Goal: Task Accomplishment & Management: Use online tool/utility

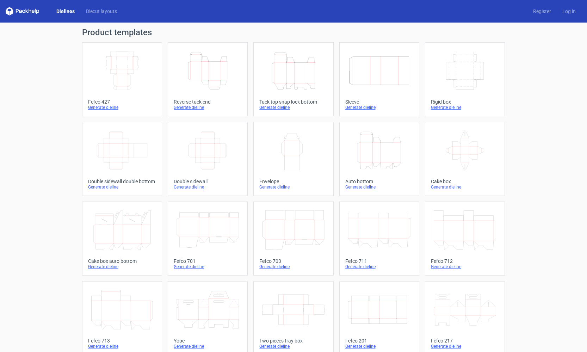
click at [374, 160] on icon "Height Depth Width" at bounding box center [379, 150] width 62 height 39
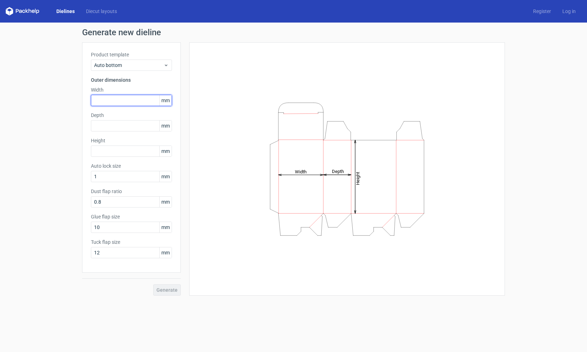
click at [115, 101] on input "text" at bounding box center [131, 100] width 81 height 11
type input "80"
type input "120"
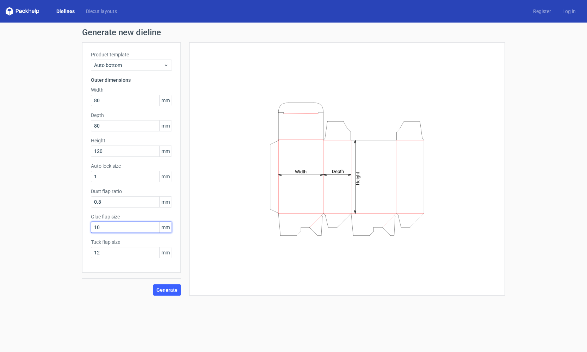
drag, startPoint x: 101, startPoint y: 228, endPoint x: 94, endPoint y: 228, distance: 6.7
click at [94, 228] on input "10" at bounding box center [131, 227] width 81 height 11
type input "20"
drag, startPoint x: 102, startPoint y: 253, endPoint x: 95, endPoint y: 253, distance: 7.4
click at [95, 253] on input "12" at bounding box center [131, 252] width 81 height 11
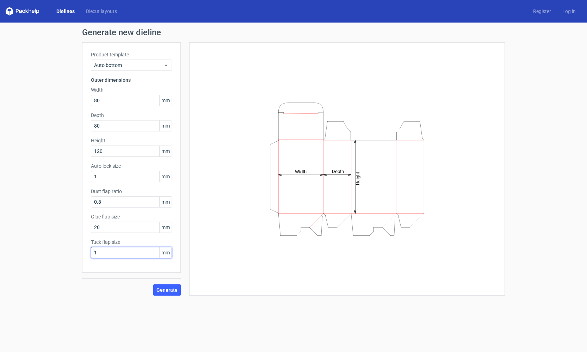
type input "15"
click at [167, 288] on span "Generate" at bounding box center [166, 290] width 21 height 5
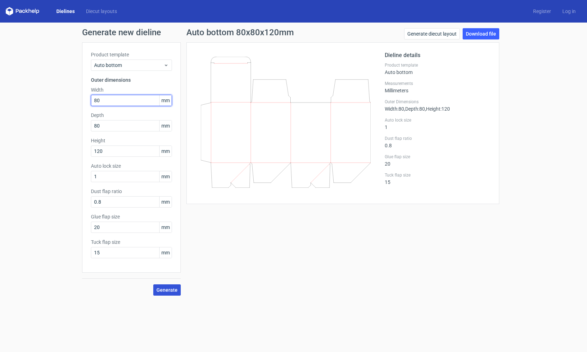
drag, startPoint x: 100, startPoint y: 101, endPoint x: 93, endPoint y: 101, distance: 7.8
click at [93, 101] on input "80" at bounding box center [131, 100] width 81 height 11
type input "65"
drag, startPoint x: 100, startPoint y: 127, endPoint x: 93, endPoint y: 127, distance: 6.7
click at [93, 127] on input "80" at bounding box center [131, 125] width 81 height 11
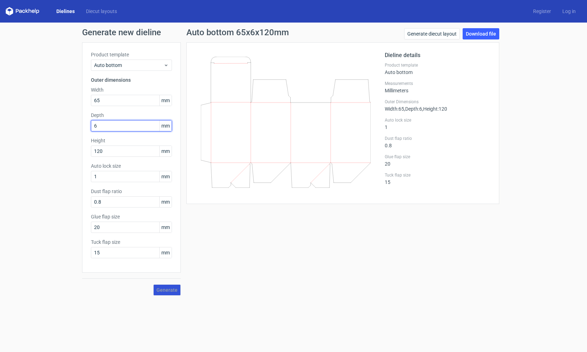
type input "65"
click at [167, 289] on span "Generate" at bounding box center [166, 290] width 21 height 5
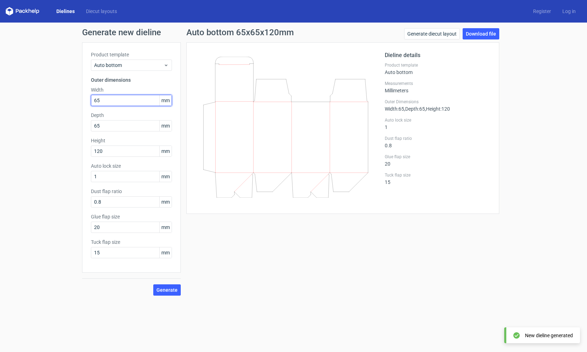
drag, startPoint x: 98, startPoint y: 101, endPoint x: 90, endPoint y: 101, distance: 7.4
click at [90, 101] on div "Product template Auto bottom Outer dimensions Width 65 mm Depth 65 mm Height 12…" at bounding box center [131, 157] width 99 height 230
type input "80"
drag, startPoint x: 99, startPoint y: 127, endPoint x: 92, endPoint y: 127, distance: 7.0
click at [92, 127] on input "65" at bounding box center [131, 125] width 81 height 11
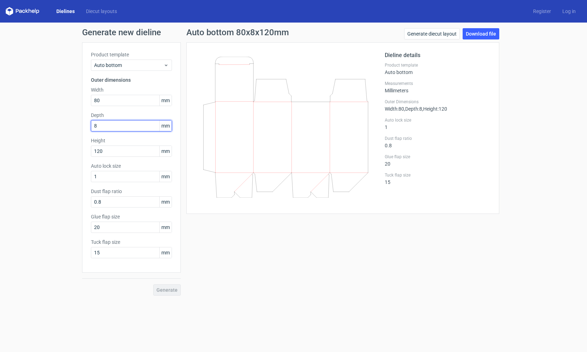
type input "80"
drag, startPoint x: 104, startPoint y: 150, endPoint x: 97, endPoint y: 151, distance: 7.1
click at [97, 151] on input "120" at bounding box center [131, 151] width 81 height 11
type input "100"
click at [167, 292] on span "Generate" at bounding box center [166, 290] width 21 height 5
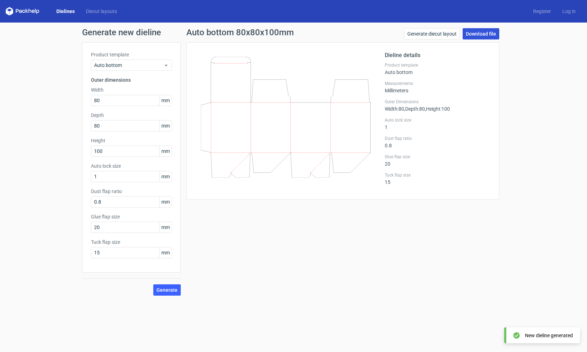
click at [484, 36] on link "Download file" at bounding box center [481, 33] width 37 height 11
